Goal: Information Seeking & Learning: Learn about a topic

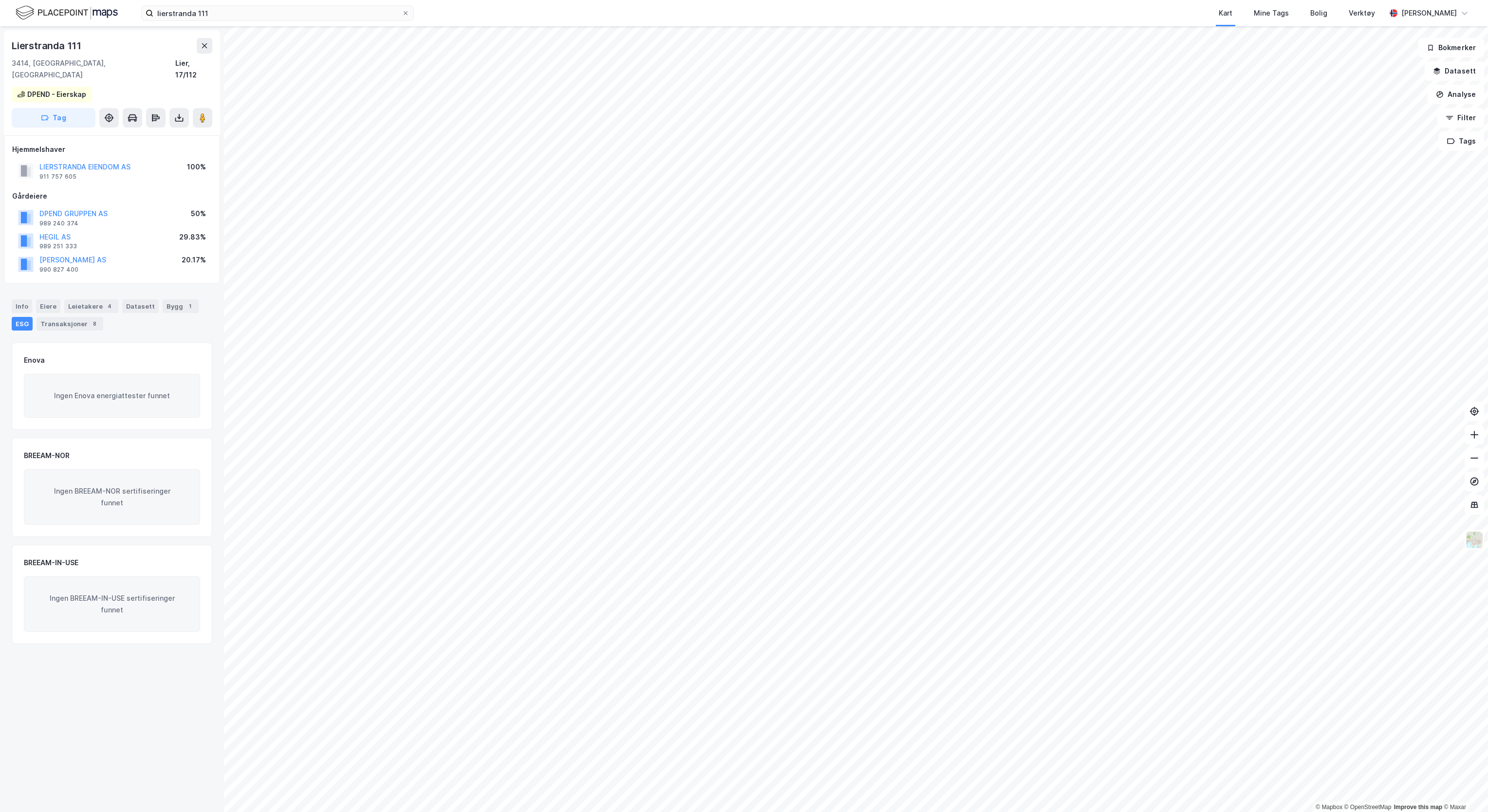
click at [94, 14] on img at bounding box center [66, 13] width 102 height 17
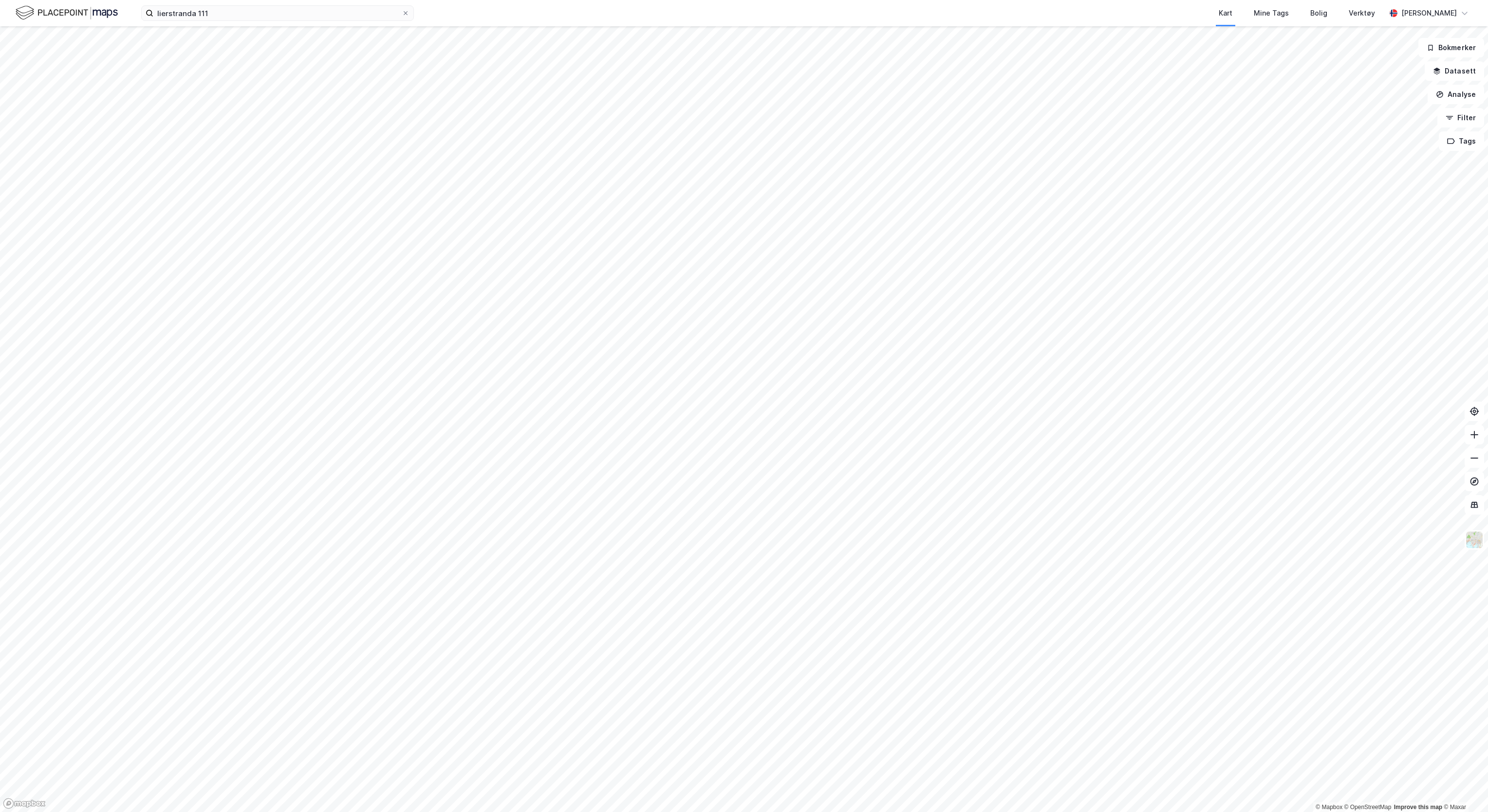
click at [77, 20] on img at bounding box center [66, 13] width 102 height 17
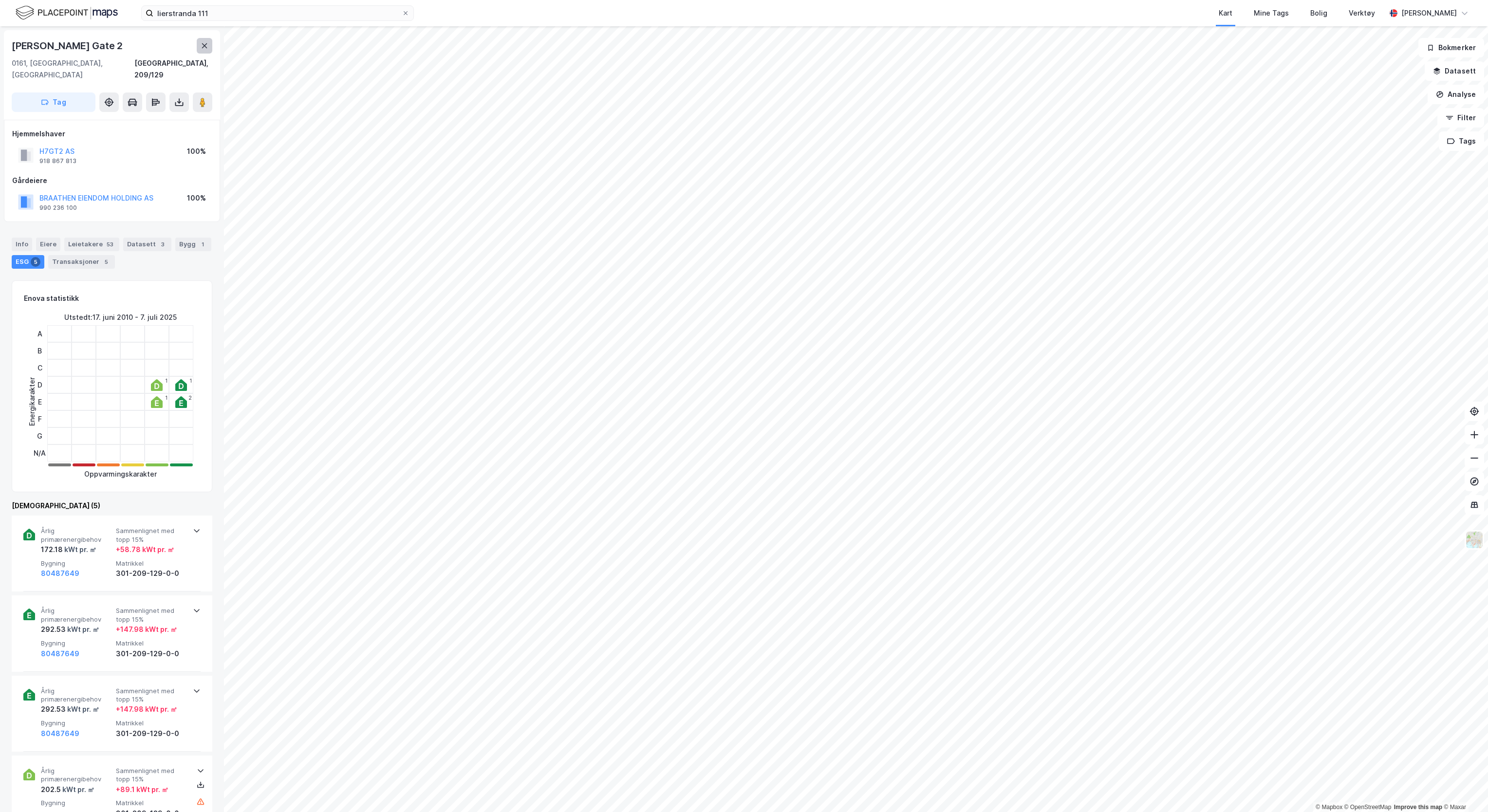
click at [204, 50] on button at bounding box center [204, 46] width 16 height 16
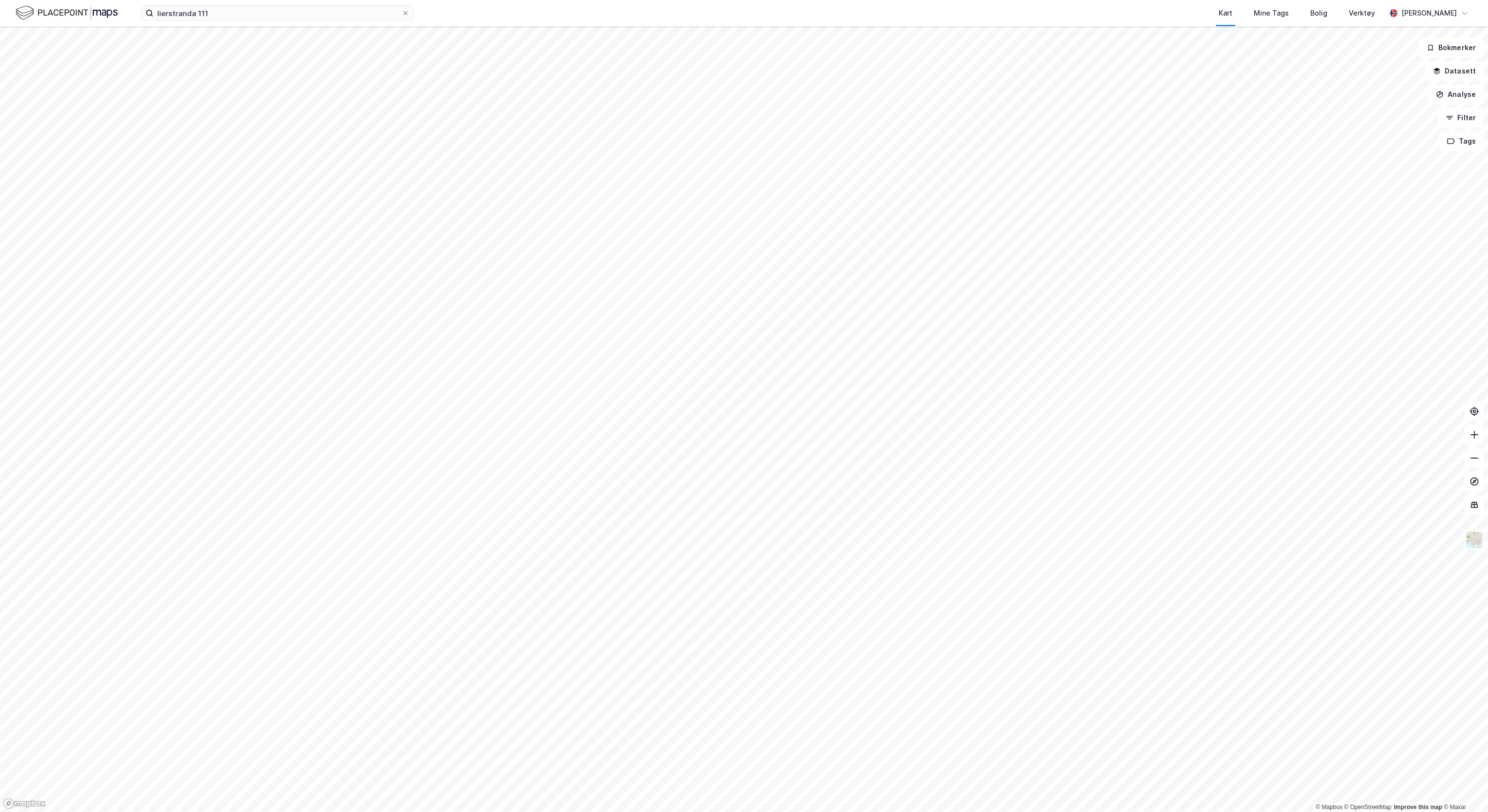
click at [91, 10] on img at bounding box center [66, 13] width 102 height 17
